Goal: Information Seeking & Learning: Learn about a topic

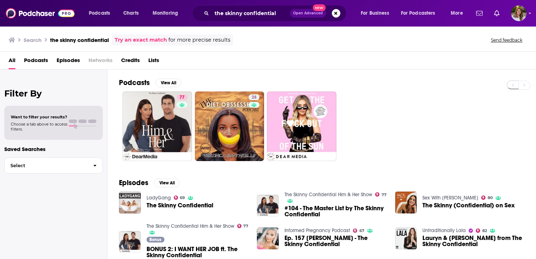
click at [183, 206] on span "The Skinny Confidential" at bounding box center [180, 205] width 67 height 6
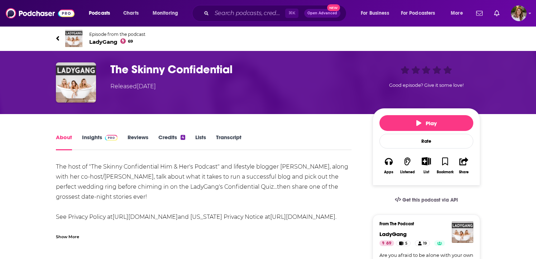
click at [96, 138] on link "Insights" at bounding box center [99, 142] width 35 height 16
